Goal: Information Seeking & Learning: Find specific page/section

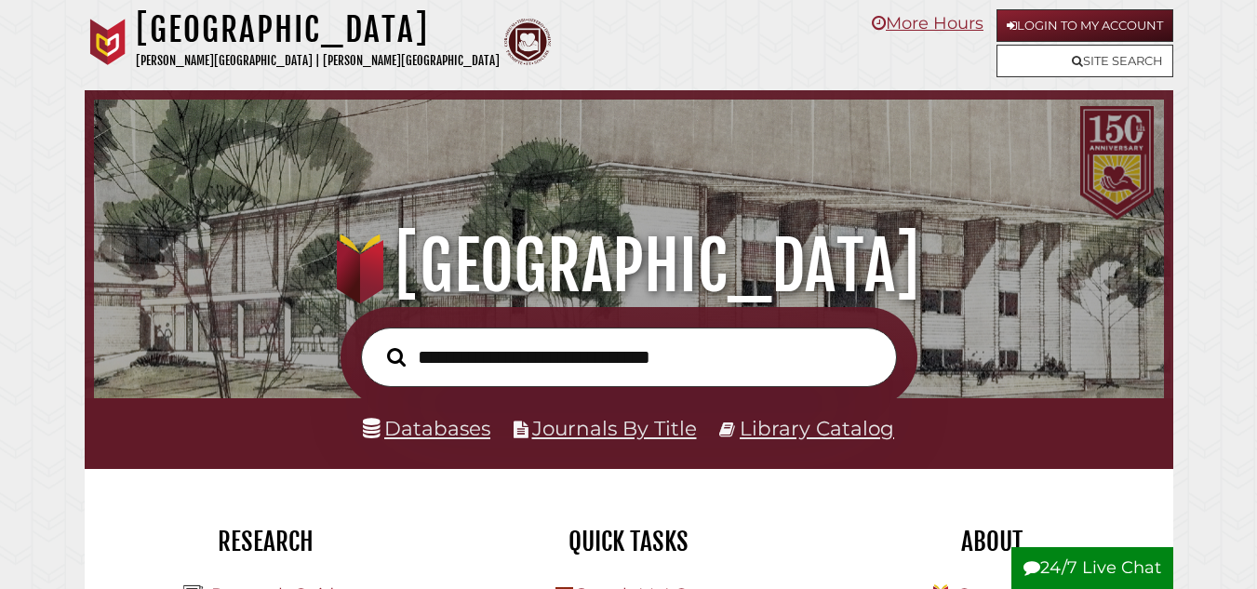
scroll to position [353, 1060]
click at [662, 346] on input "text" at bounding box center [629, 357] width 536 height 60
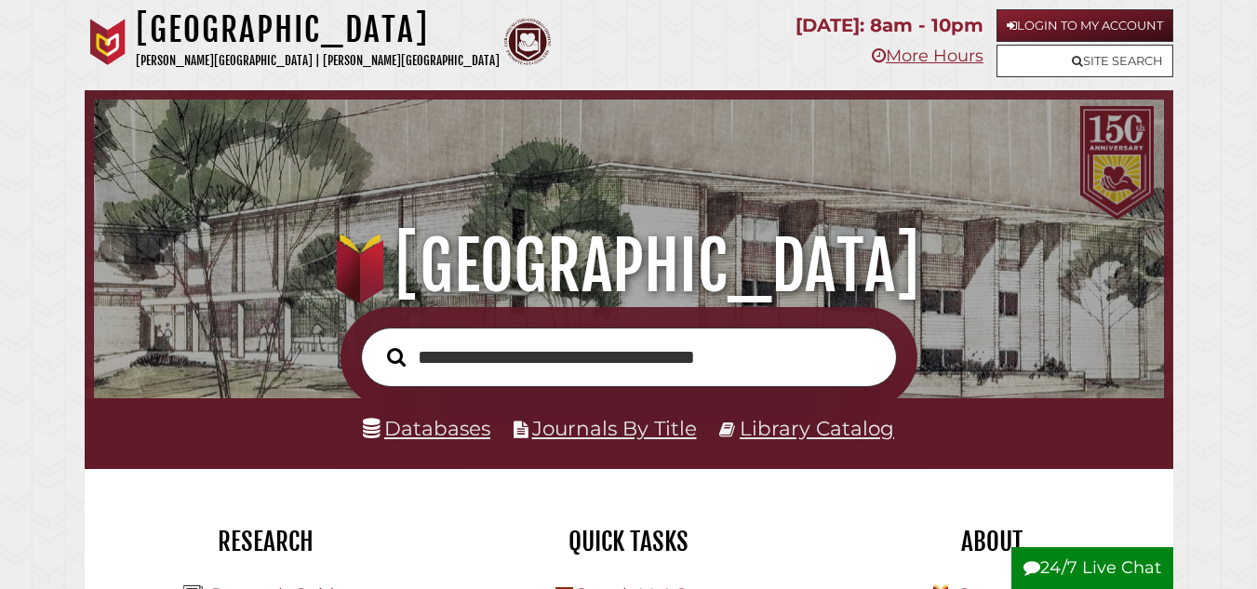
type input "**********"
click at [378, 342] on button "Search" at bounding box center [396, 356] width 37 height 29
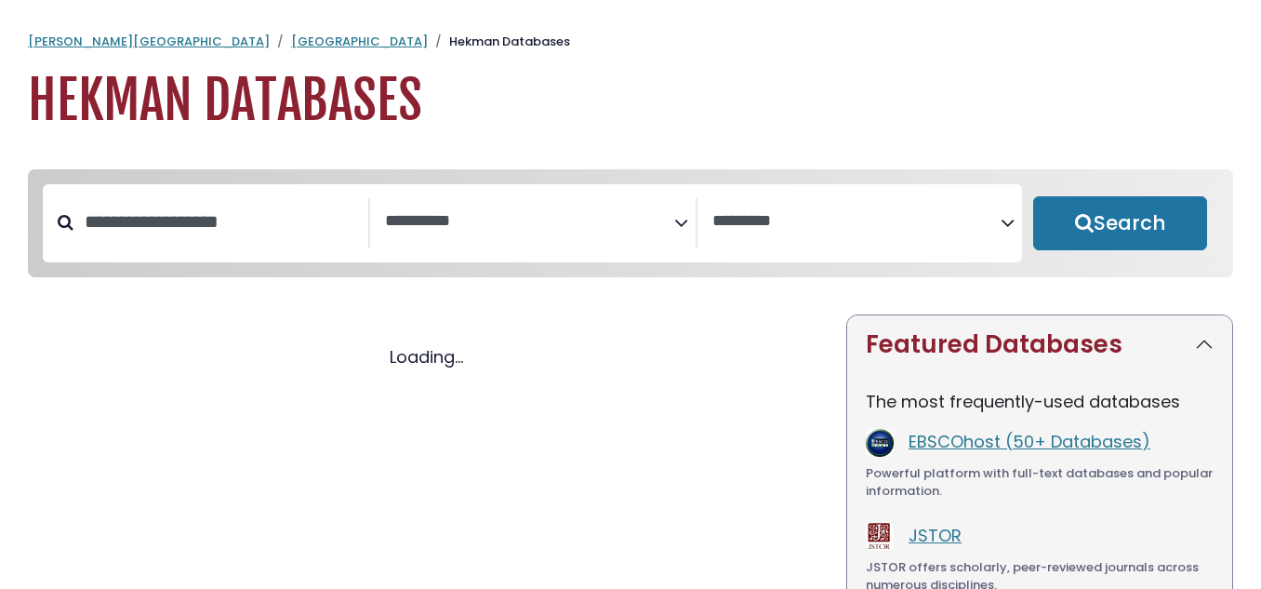
select select "Database Subject Filter"
select select "Database Vendors Filter"
select select "Database Subject Filter"
select select "Database Vendors Filter"
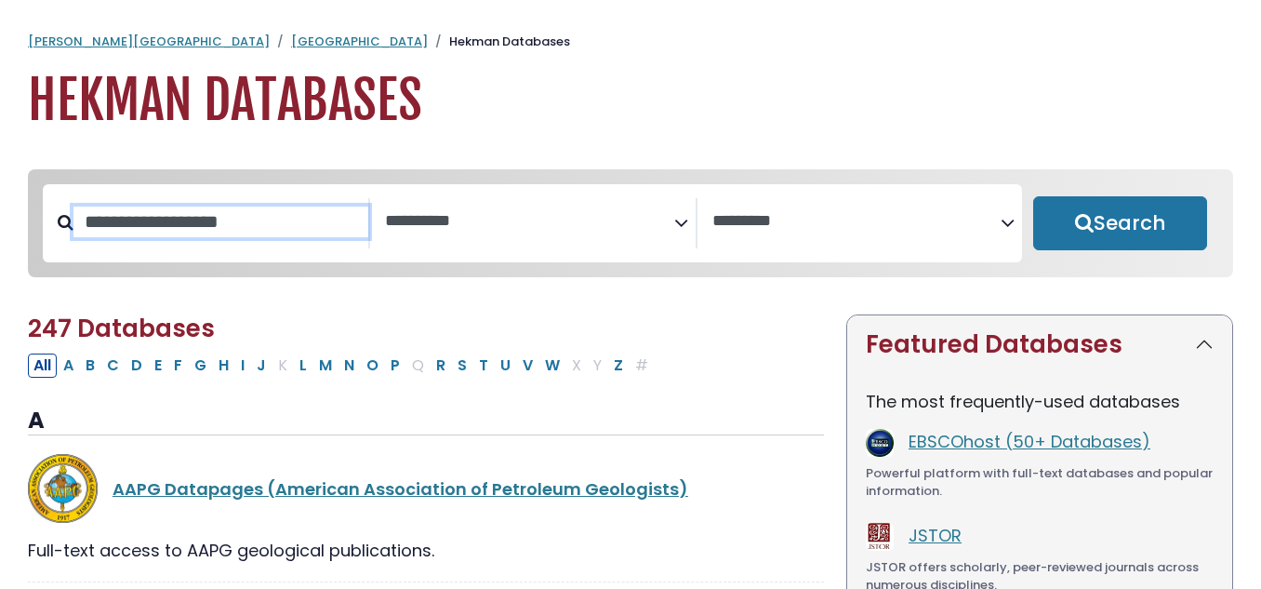
click at [218, 228] on input "Search database by title or keyword" at bounding box center [220, 221] width 295 height 31
type input "****"
click at [1033, 196] on button "Search" at bounding box center [1120, 223] width 174 height 54
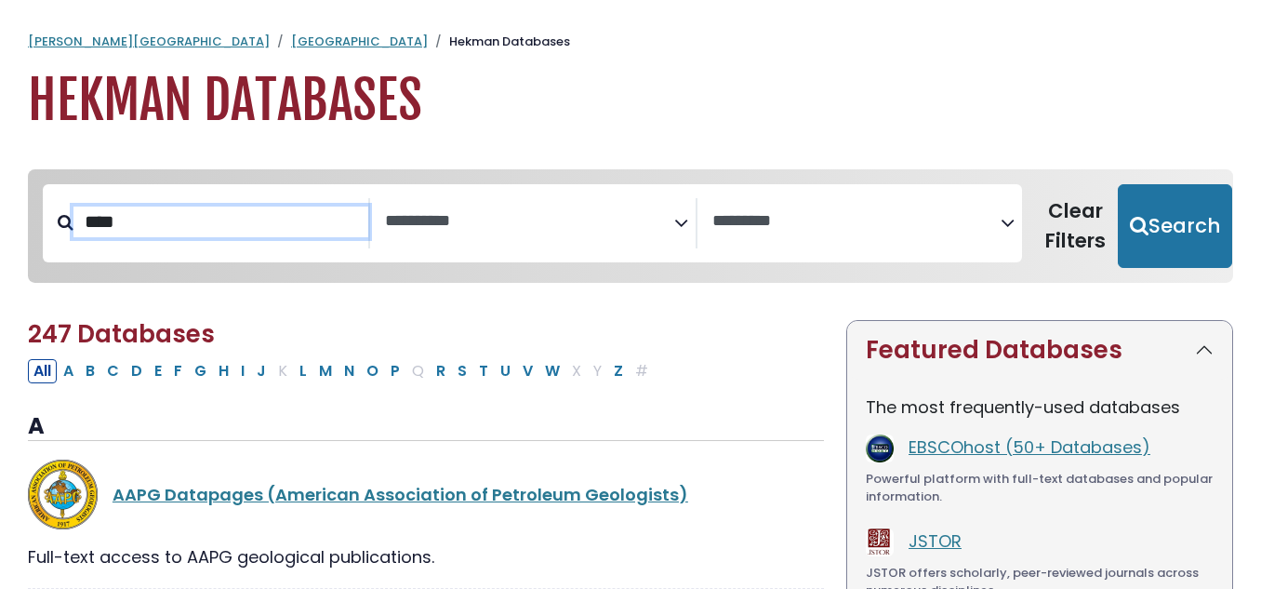
select select "Database Subject Filter"
select select "Database Vendors Filter"
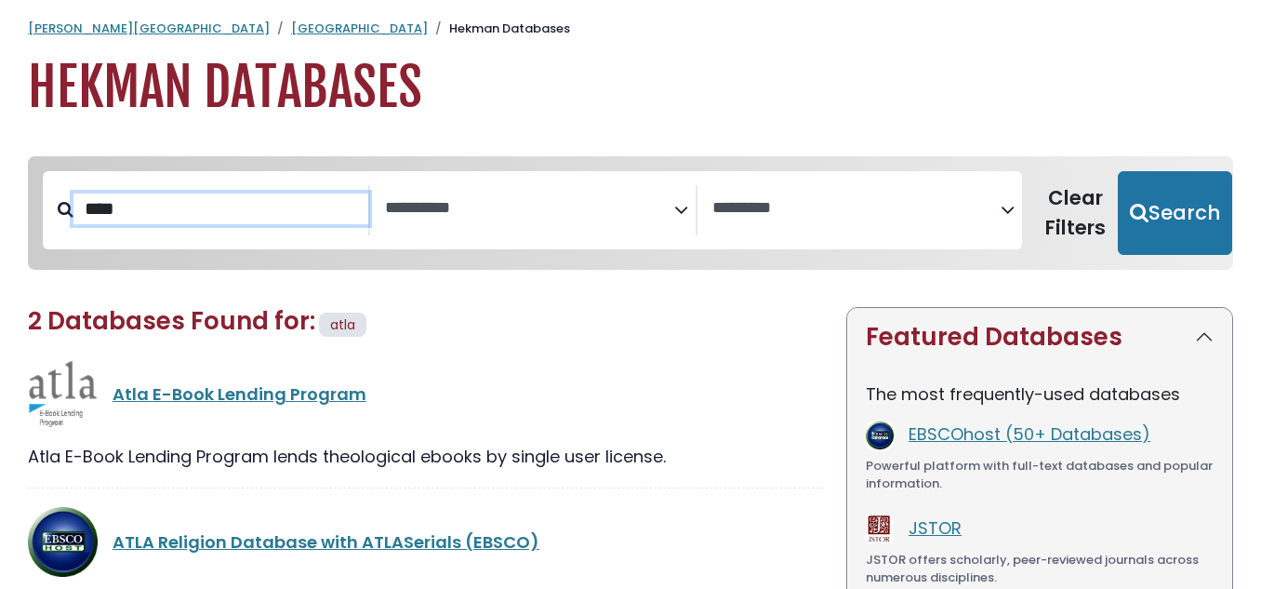
scroll to position [93, 0]
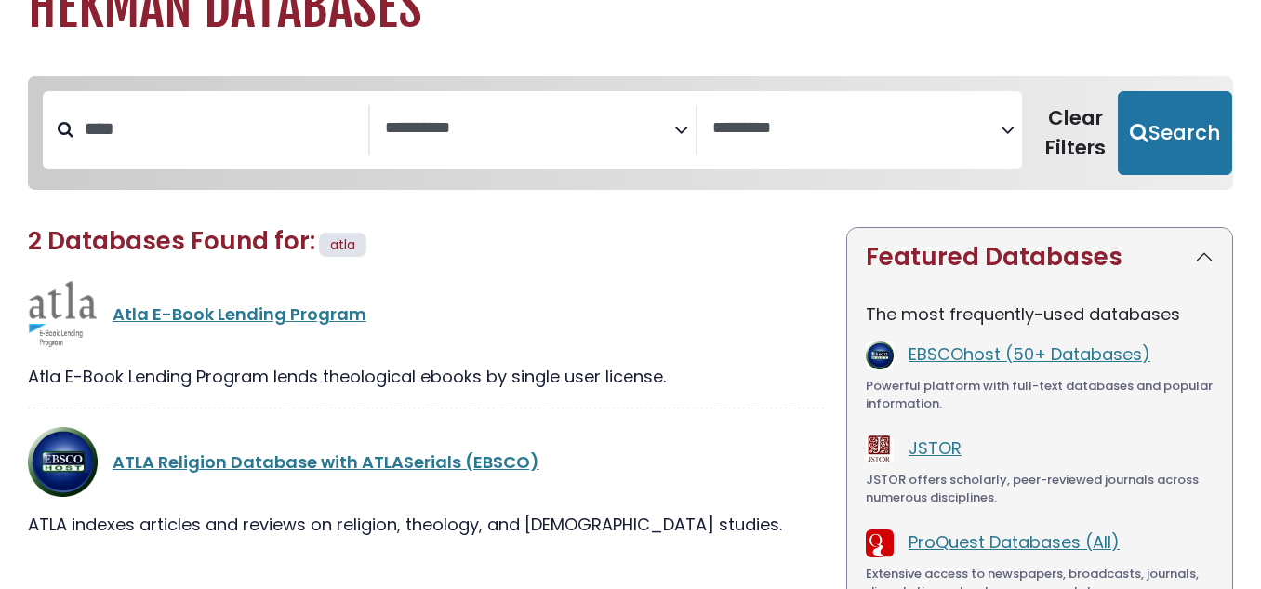
drag, startPoint x: 308, startPoint y: 306, endPoint x: 226, endPoint y: 351, distance: 93.2
click at [221, 355] on div "Atla E-Book Lending Program Atla E-Book Lending Program lends theological ebook…" at bounding box center [426, 343] width 796 height 129
click at [247, 306] on link "Atla E-Book Lending Program" at bounding box center [240, 313] width 254 height 23
